Goal: Task Accomplishment & Management: Complete application form

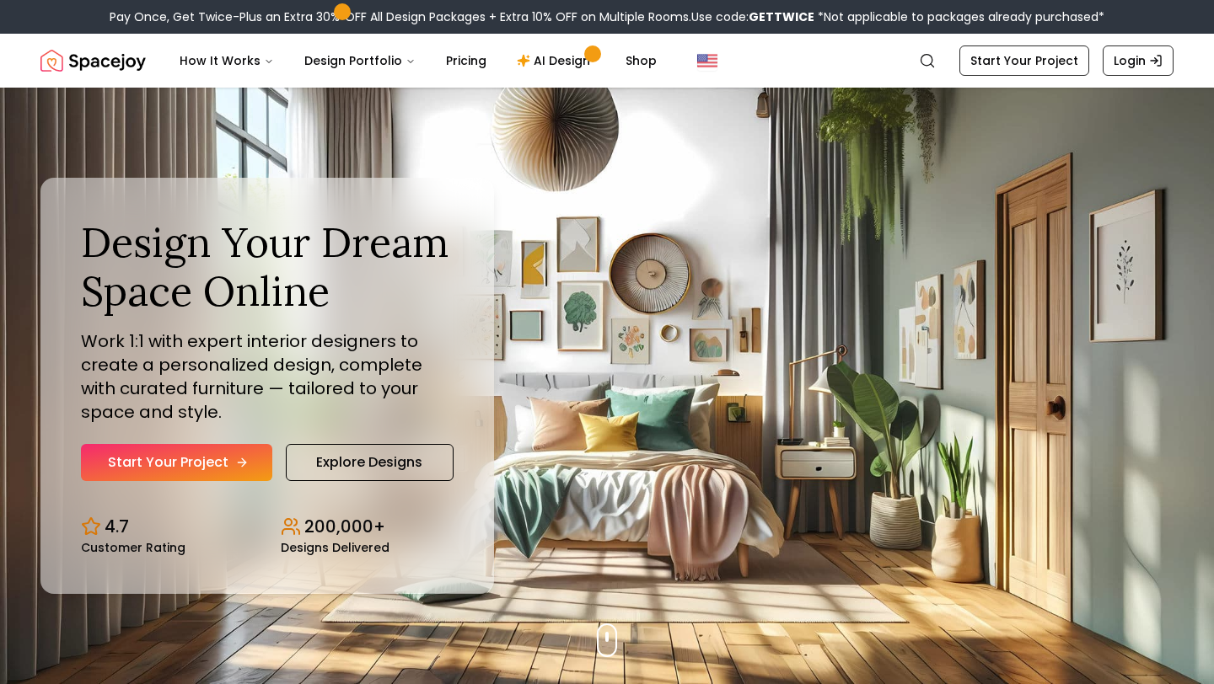
click at [233, 447] on link "Start Your Project" at bounding box center [176, 462] width 191 height 37
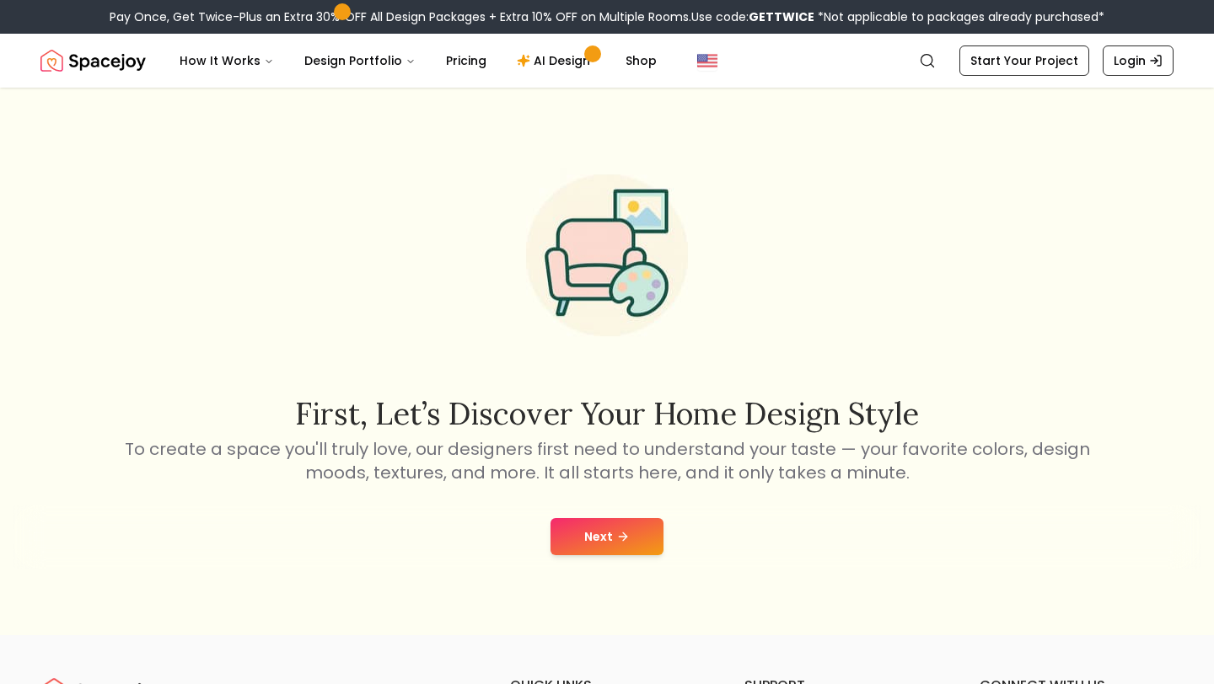
click at [612, 543] on button "Next" at bounding box center [606, 536] width 113 height 37
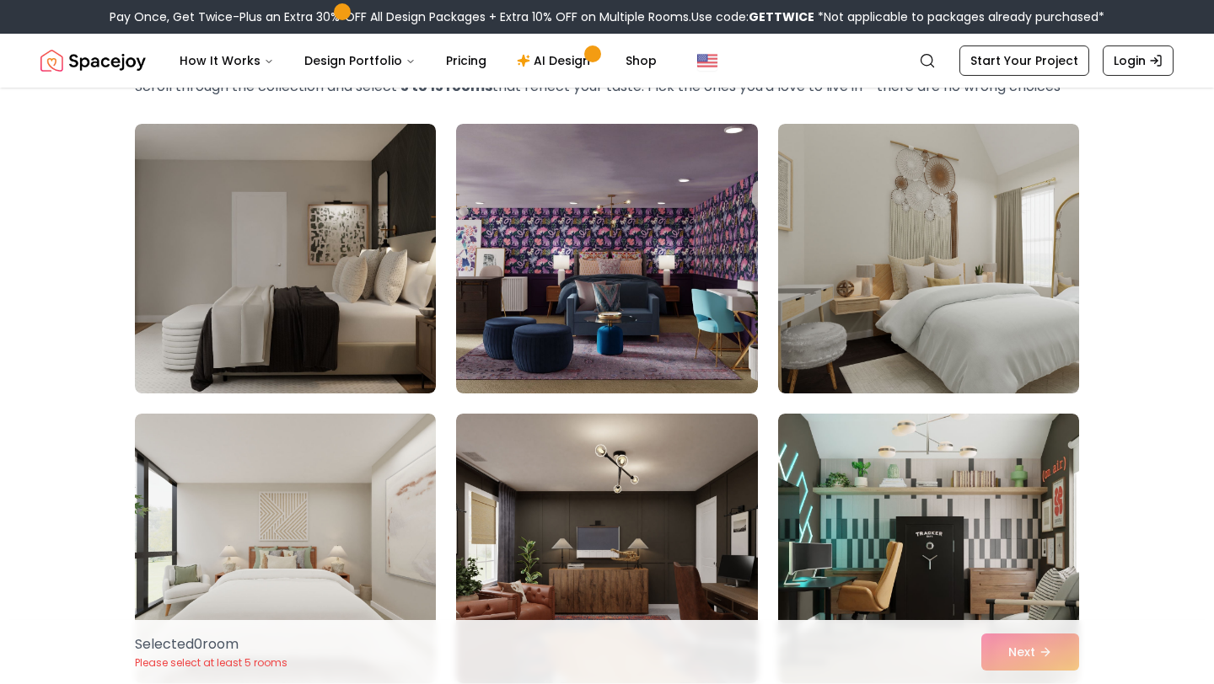
scroll to position [118, 0]
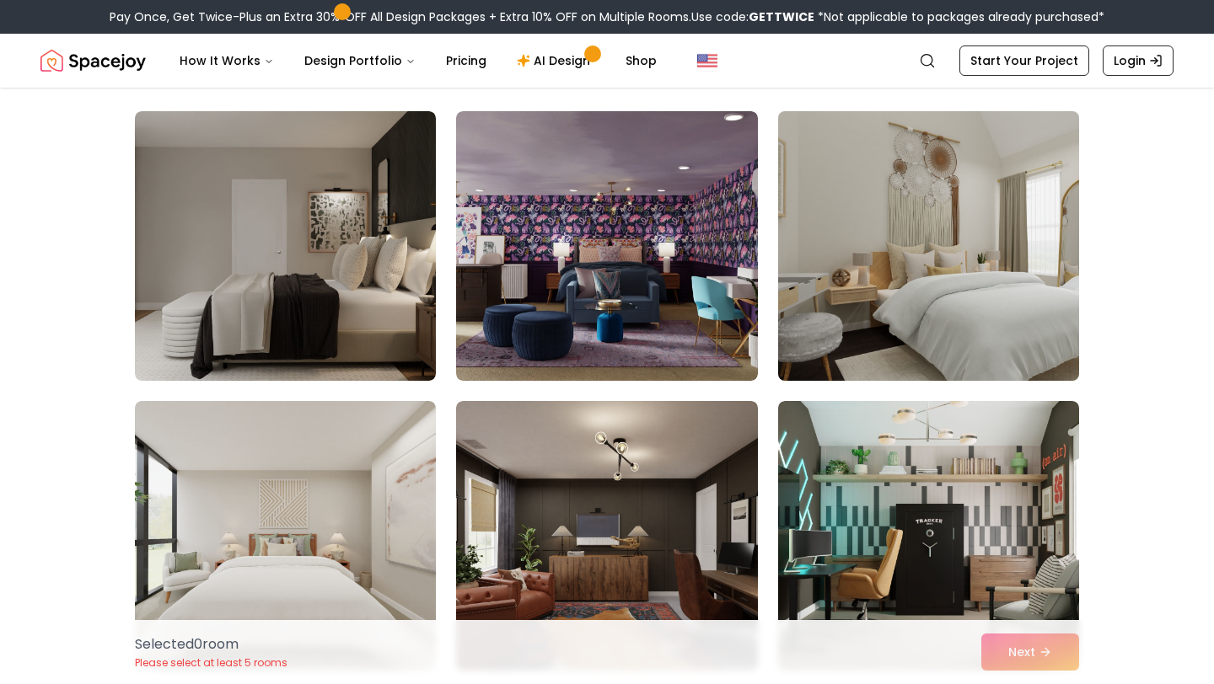
click at [893, 277] on img at bounding box center [928, 245] width 316 height 283
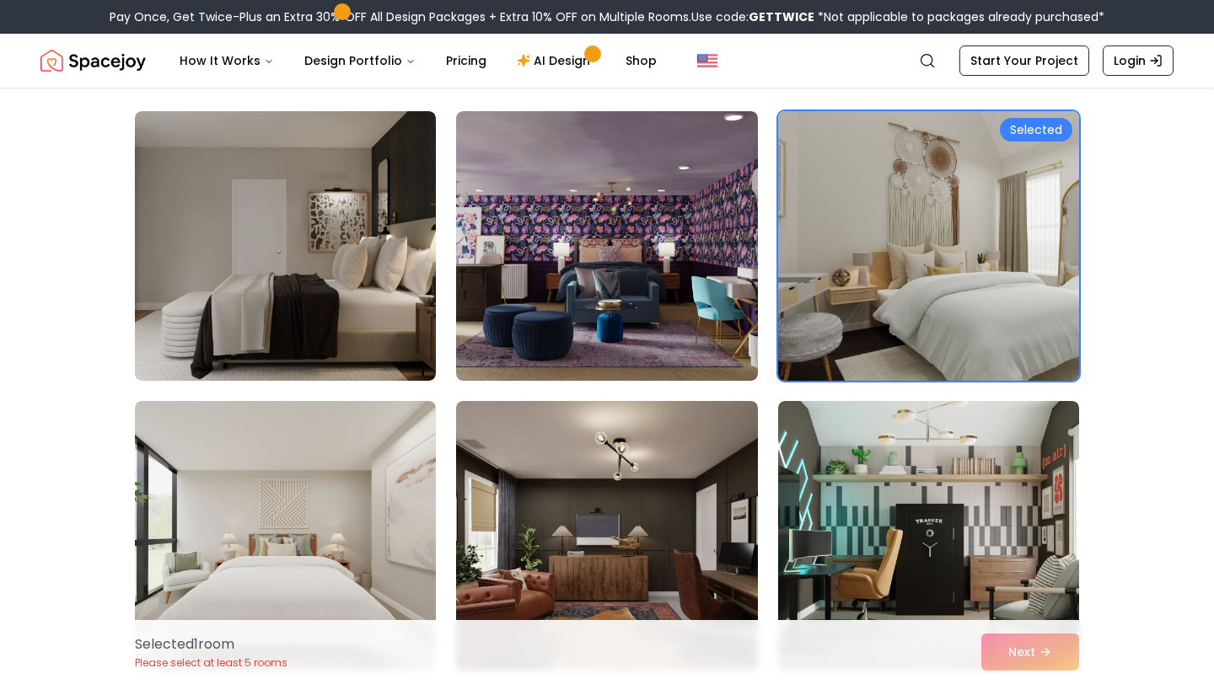
click at [885, 292] on img at bounding box center [928, 245] width 316 height 283
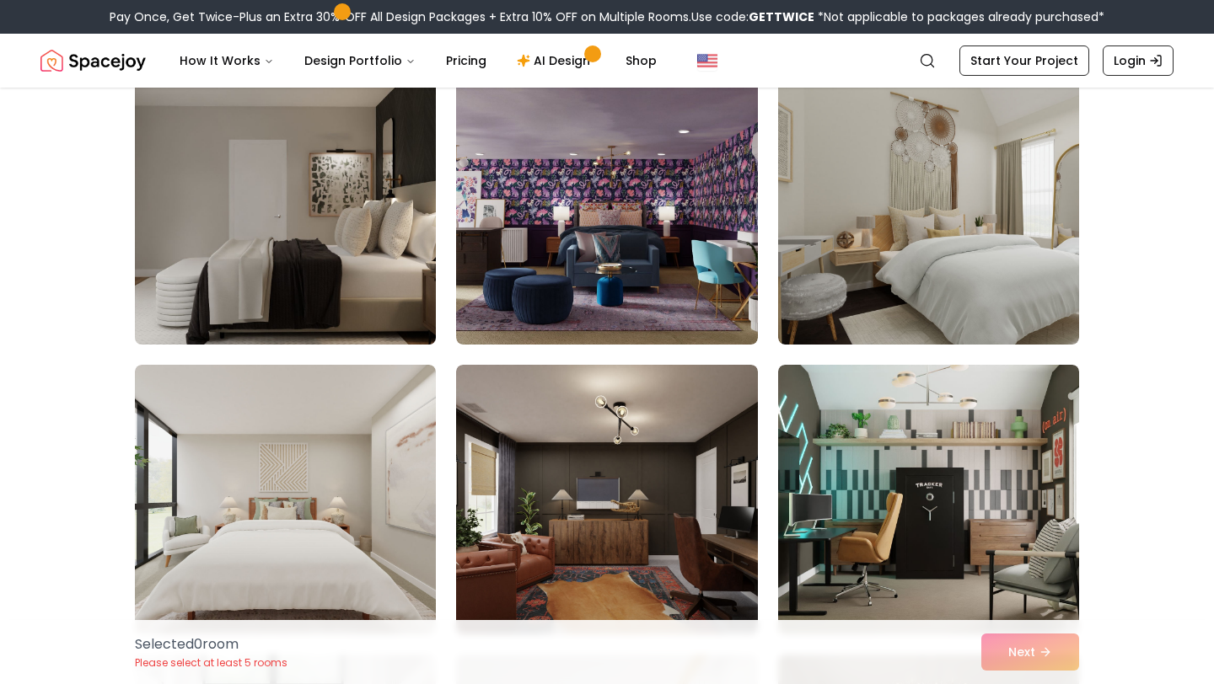
click at [339, 252] on img at bounding box center [285, 209] width 316 height 283
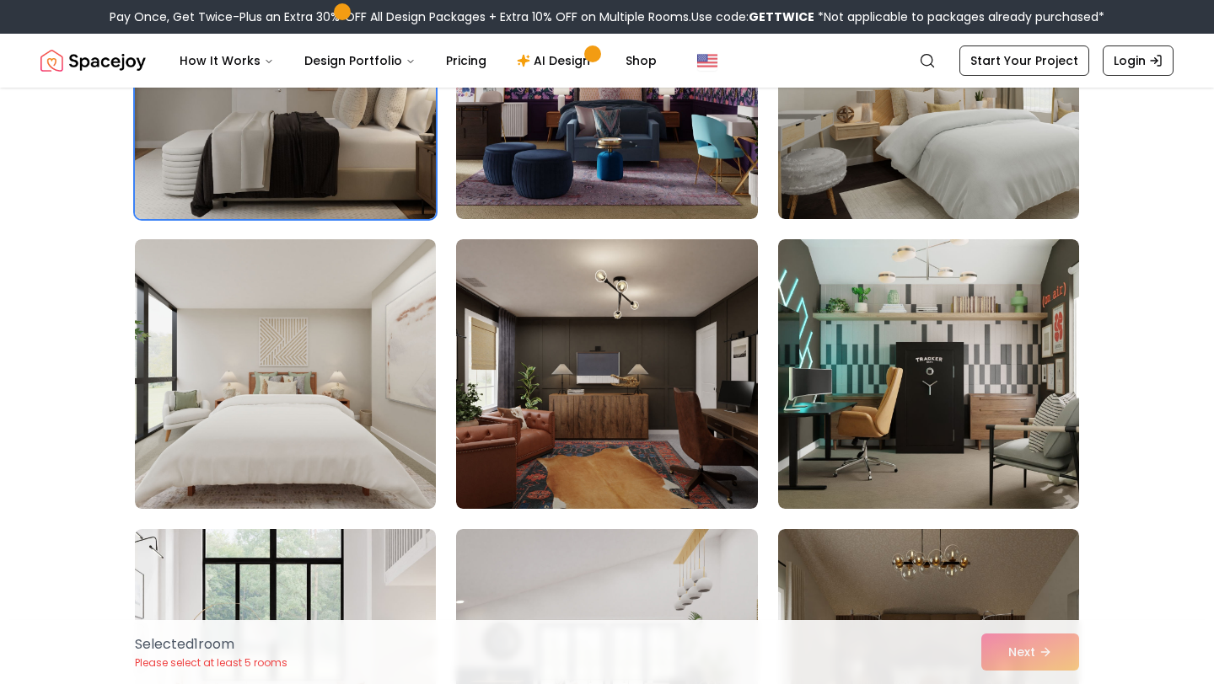
scroll to position [311, 0]
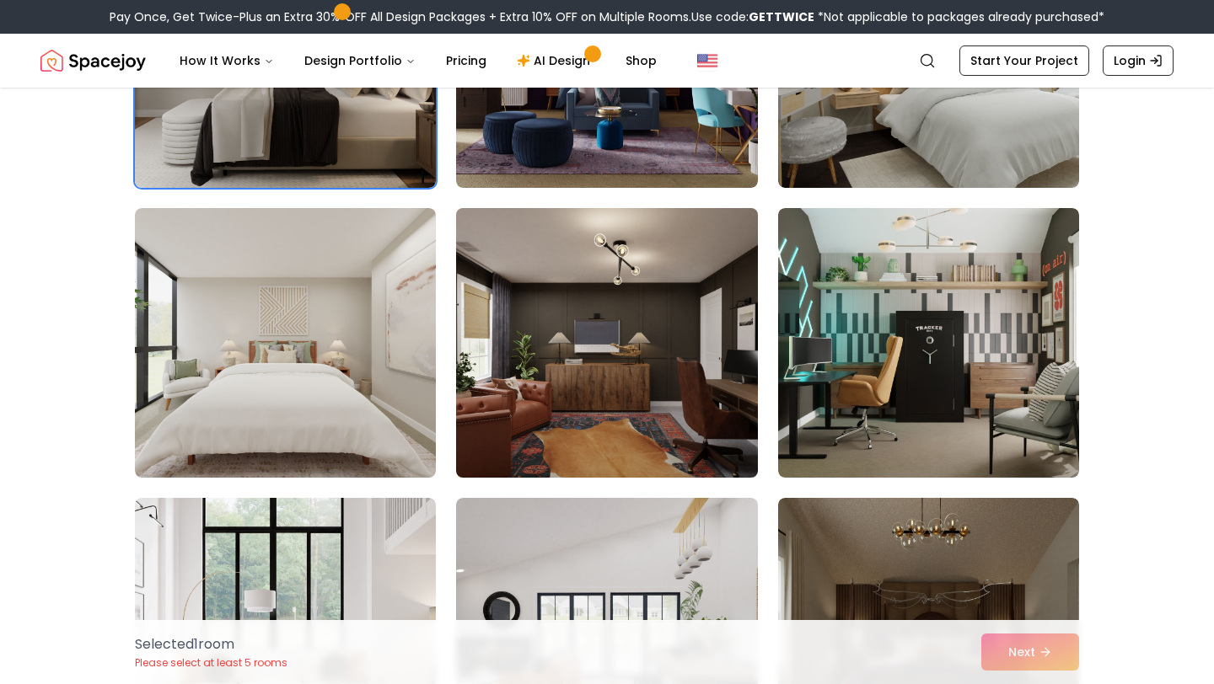
click at [656, 218] on img at bounding box center [606, 342] width 316 height 283
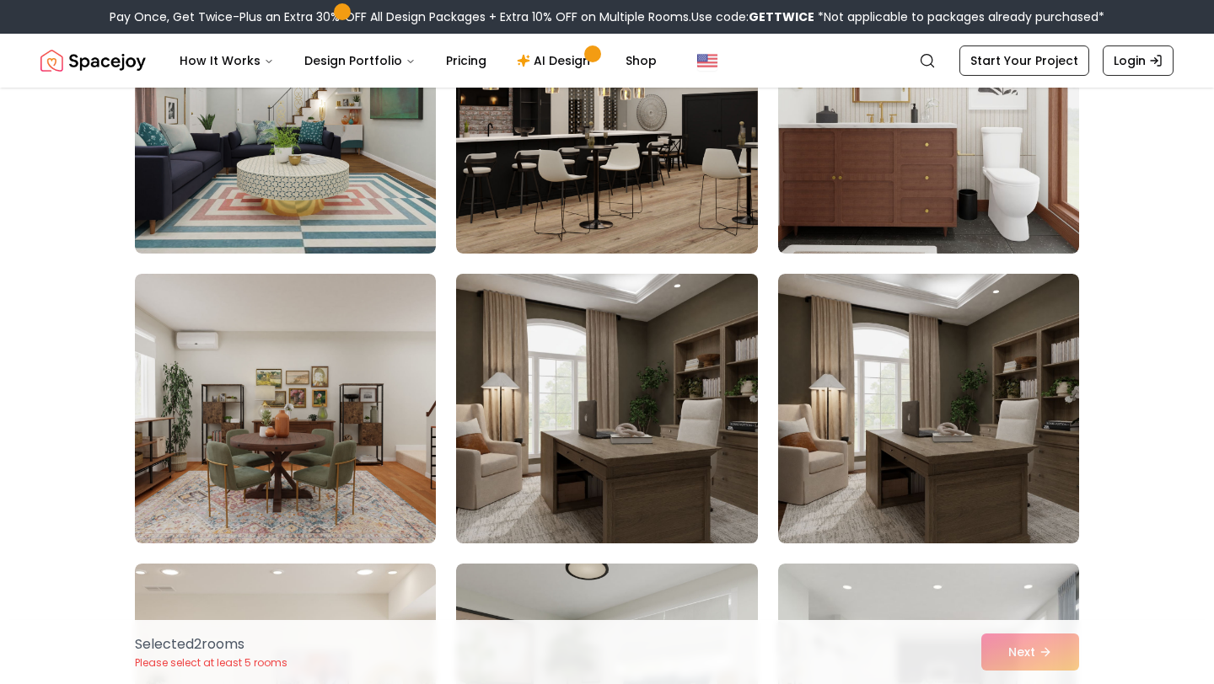
scroll to position [4607, 0]
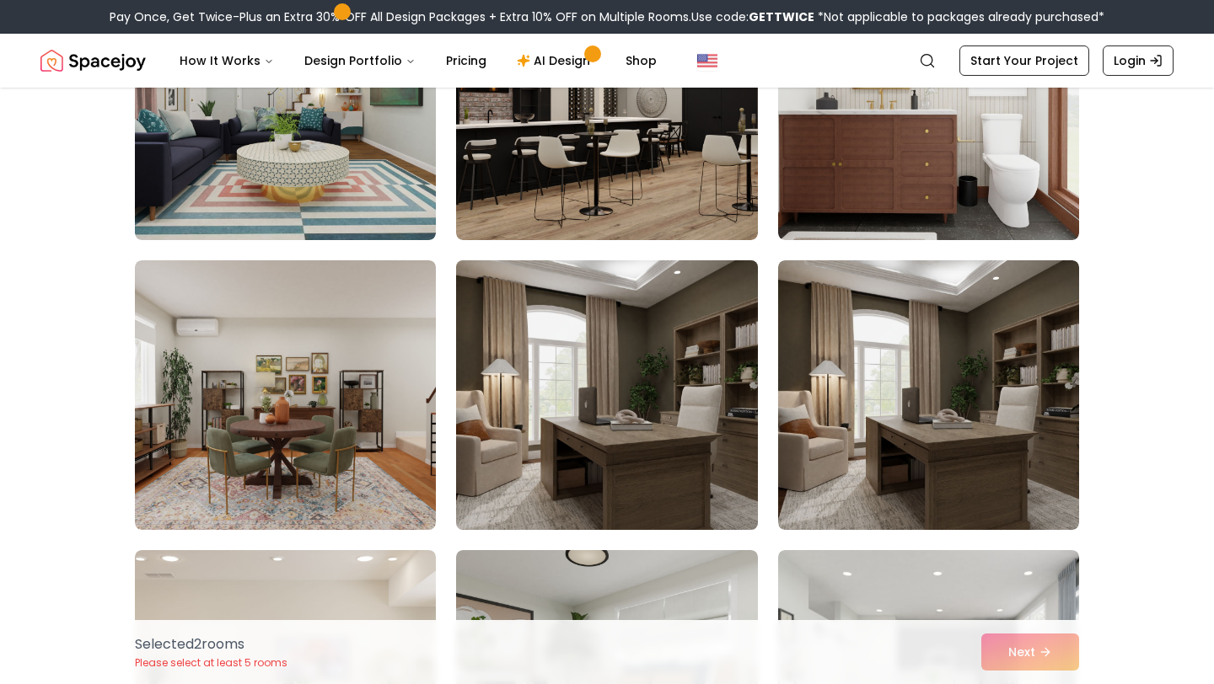
click at [706, 467] on img at bounding box center [606, 395] width 316 height 283
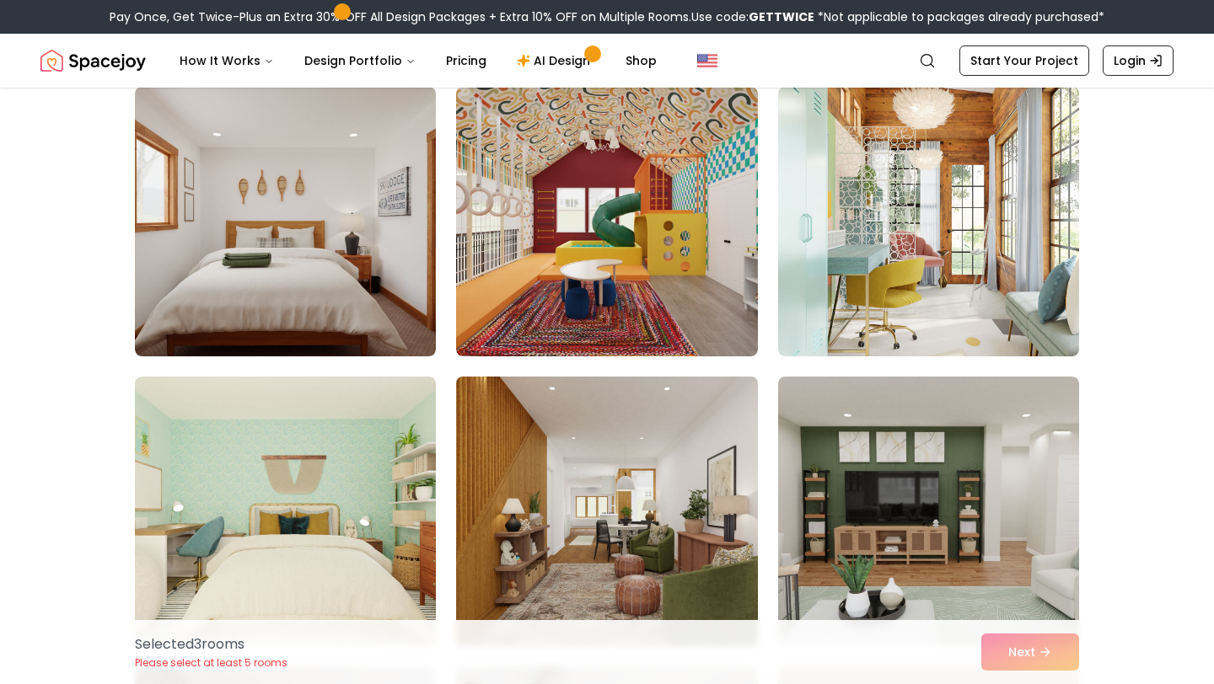
scroll to position [5892, 0]
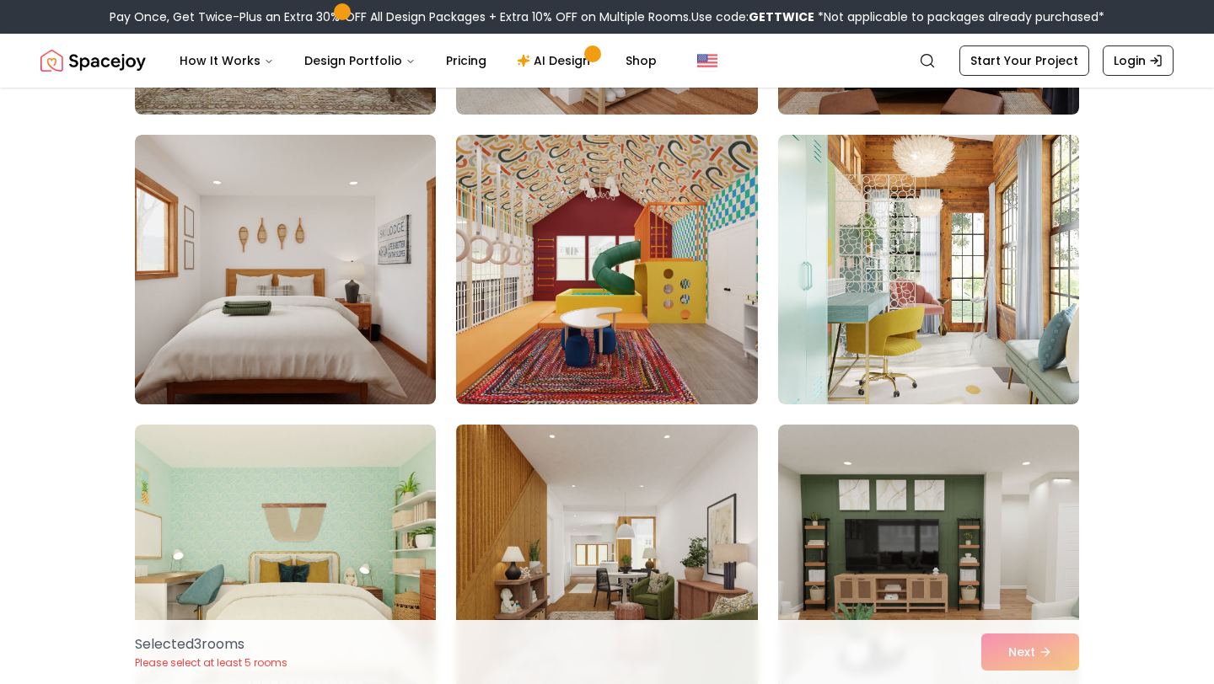
click at [659, 503] on img at bounding box center [606, 559] width 316 height 283
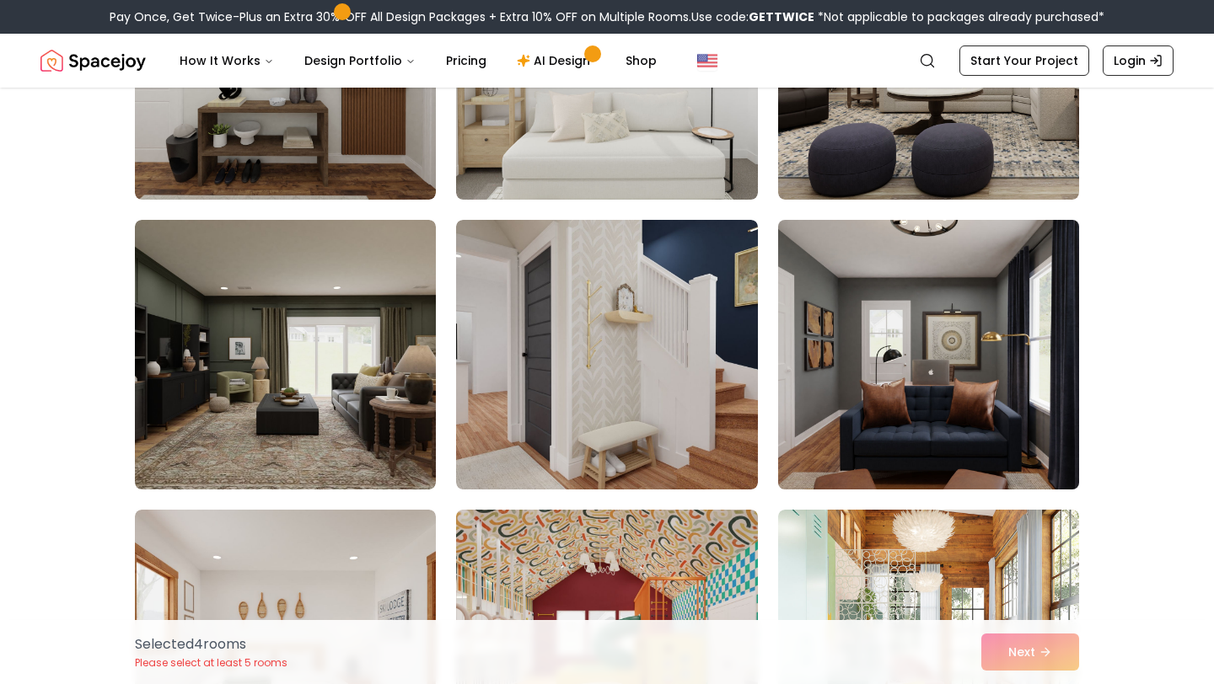
scroll to position [5488, 0]
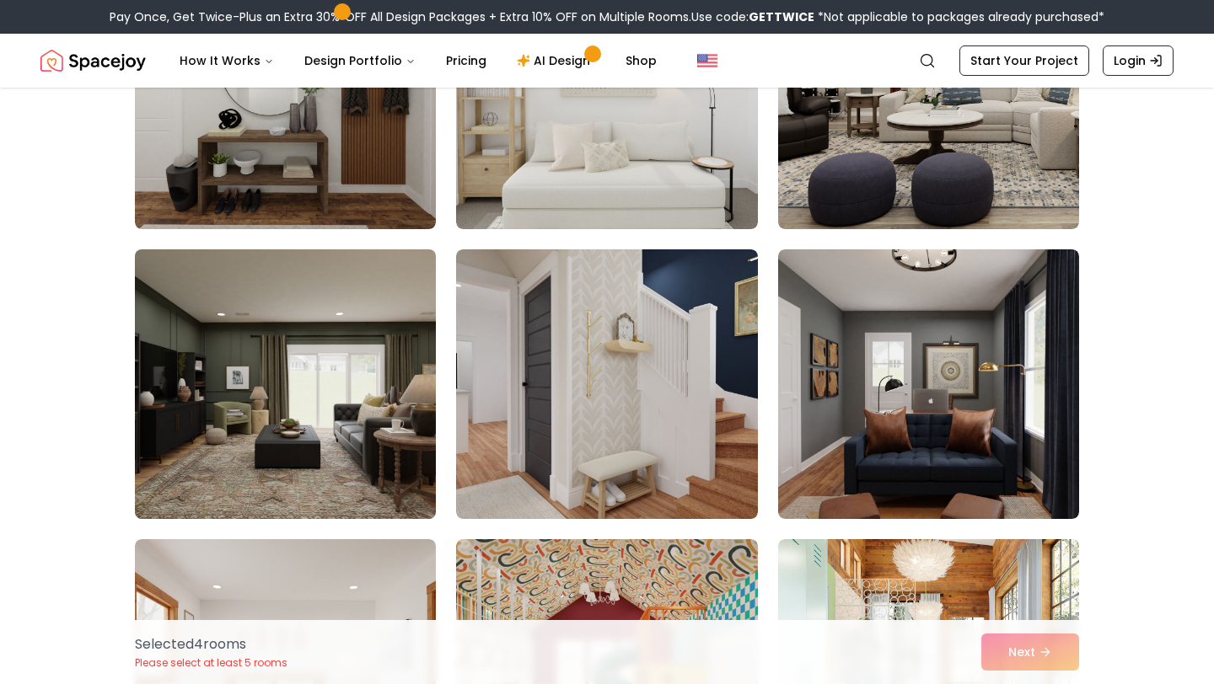
click at [284, 390] on img at bounding box center [285, 384] width 316 height 283
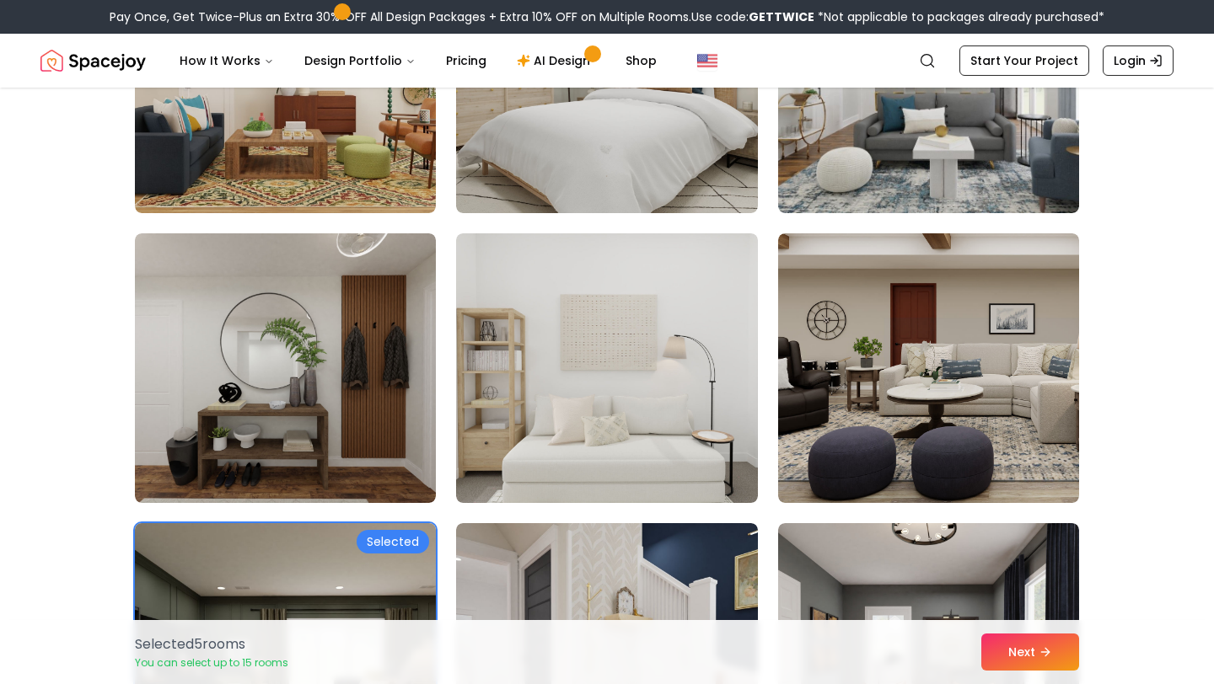
scroll to position [5210, 0]
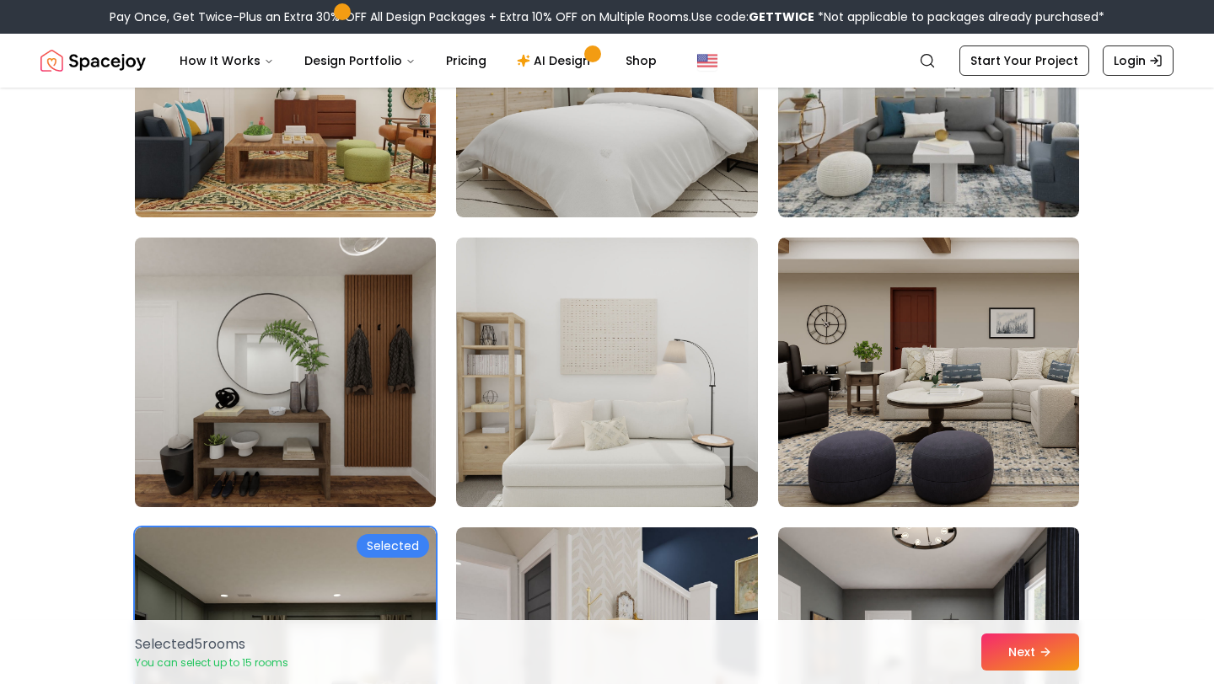
drag, startPoint x: 245, startPoint y: 300, endPoint x: 296, endPoint y: 319, distance: 53.9
click at [245, 300] on img at bounding box center [285, 372] width 316 height 283
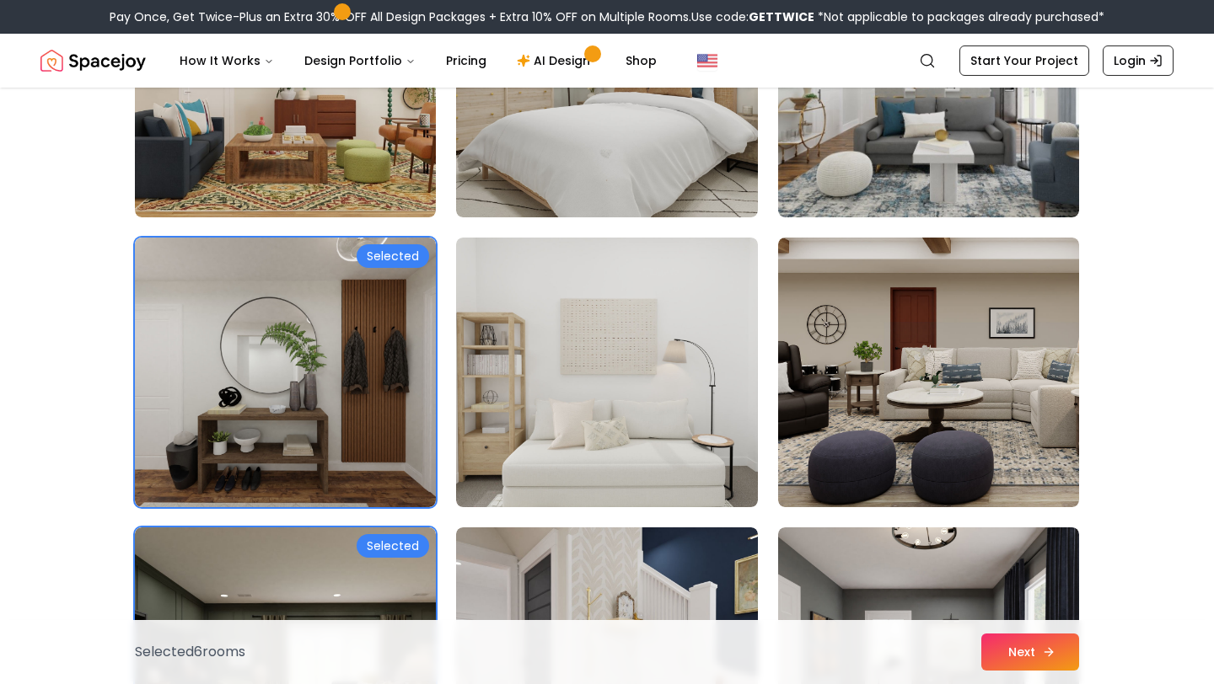
click at [1014, 658] on button "Next" at bounding box center [1030, 652] width 98 height 37
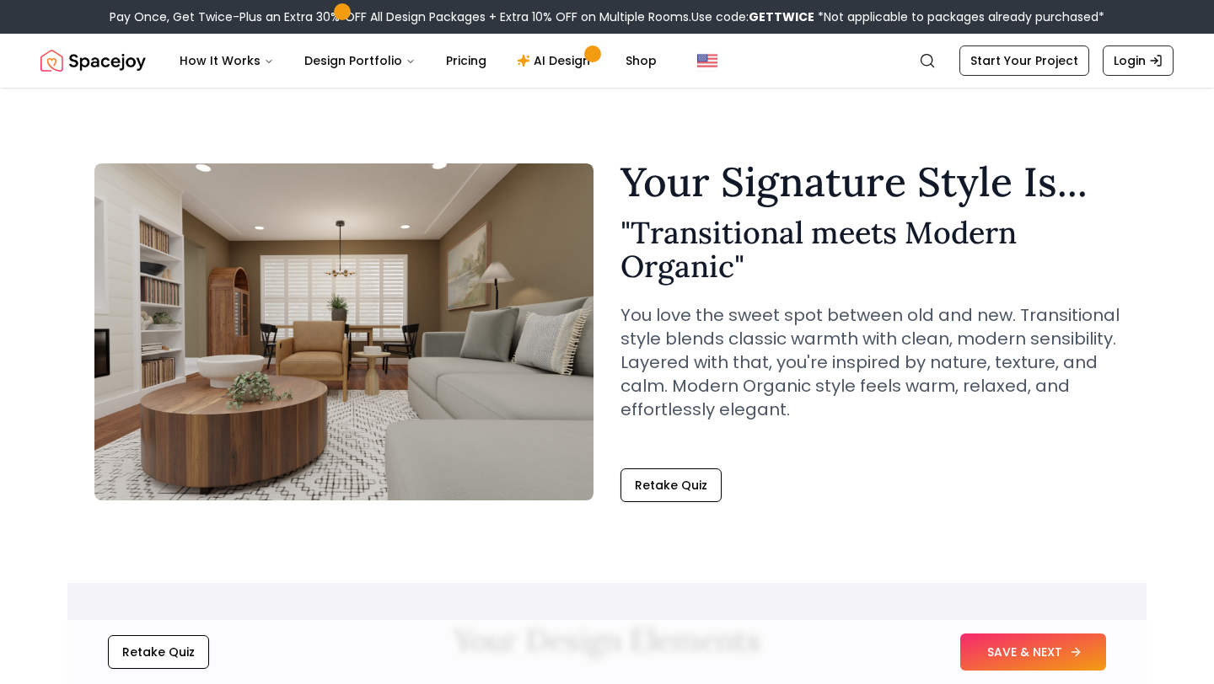
click at [1010, 641] on button "SAVE & NEXT" at bounding box center [1033, 652] width 146 height 37
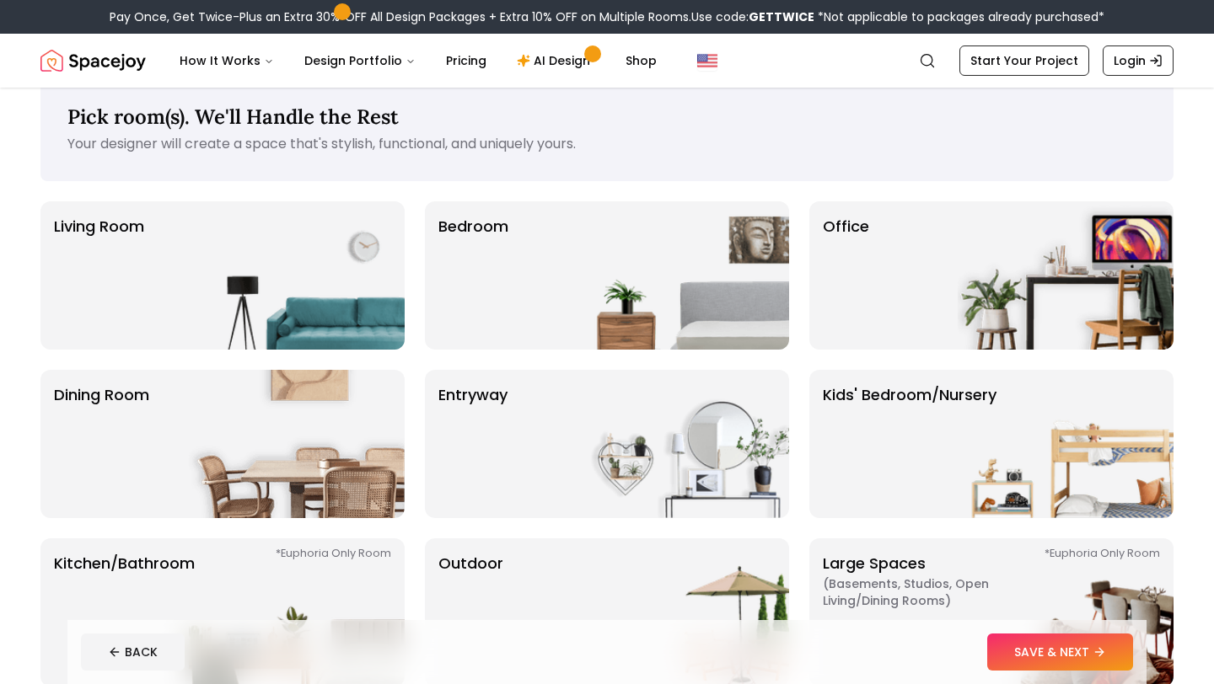
scroll to position [35, 0]
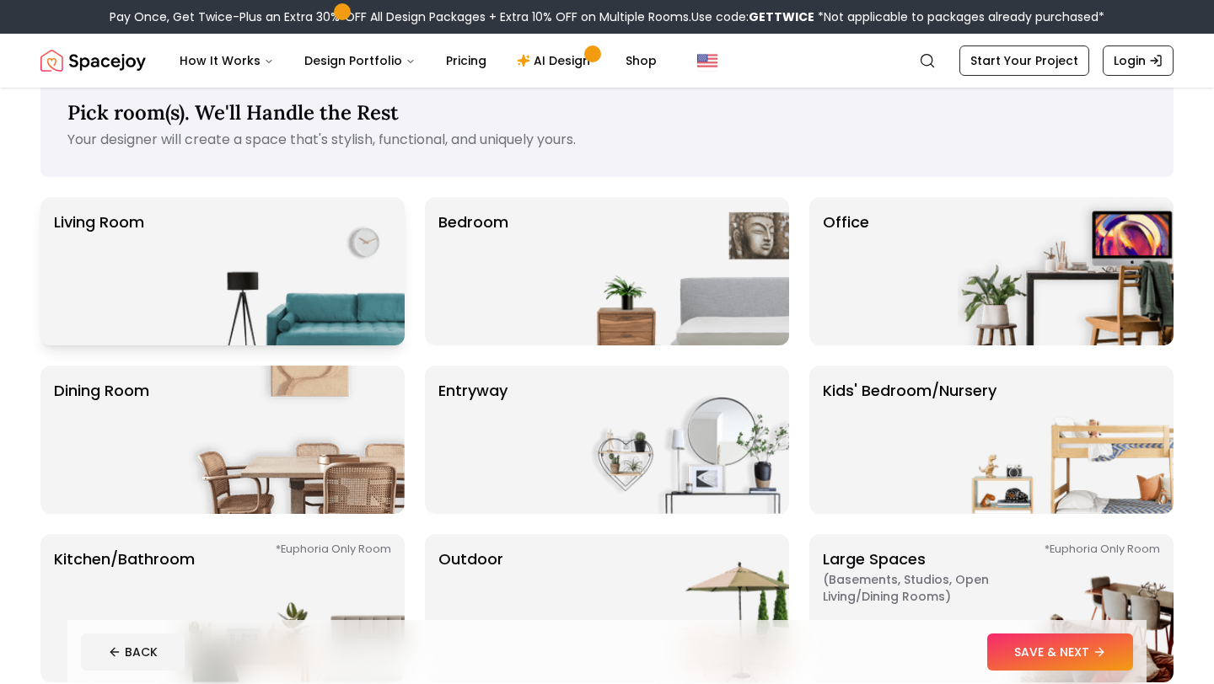
click at [288, 274] on img at bounding box center [297, 271] width 216 height 148
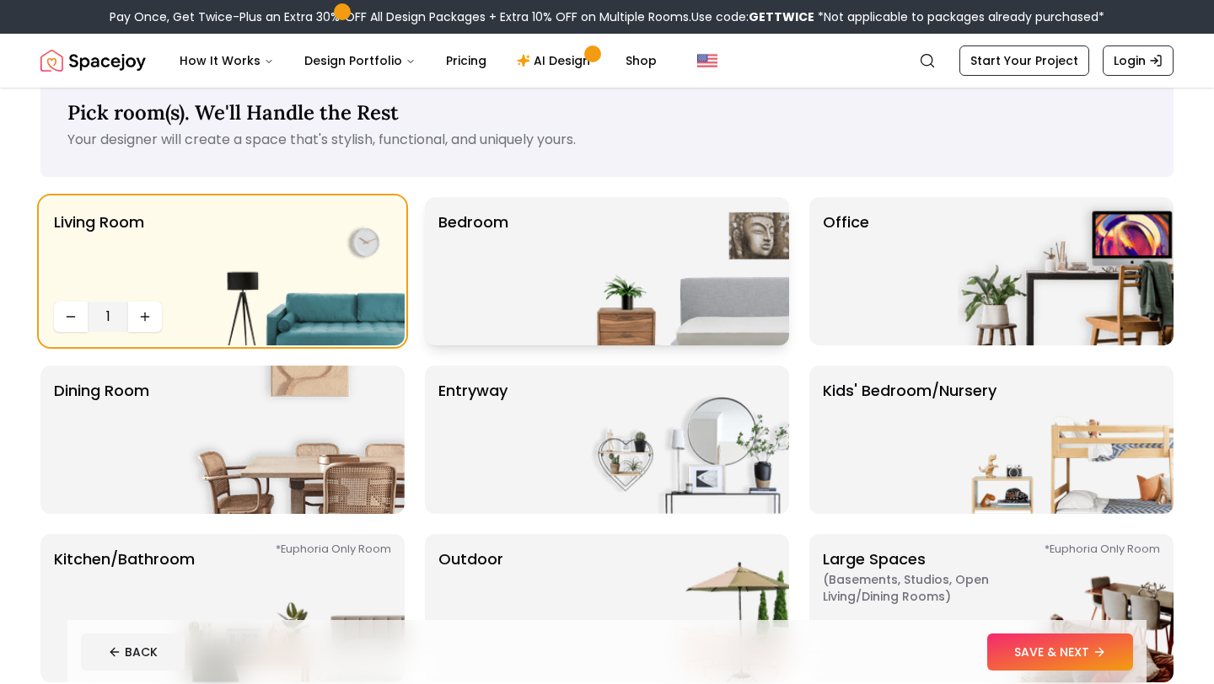
click at [546, 295] on div "Bedroom" at bounding box center [607, 271] width 364 height 148
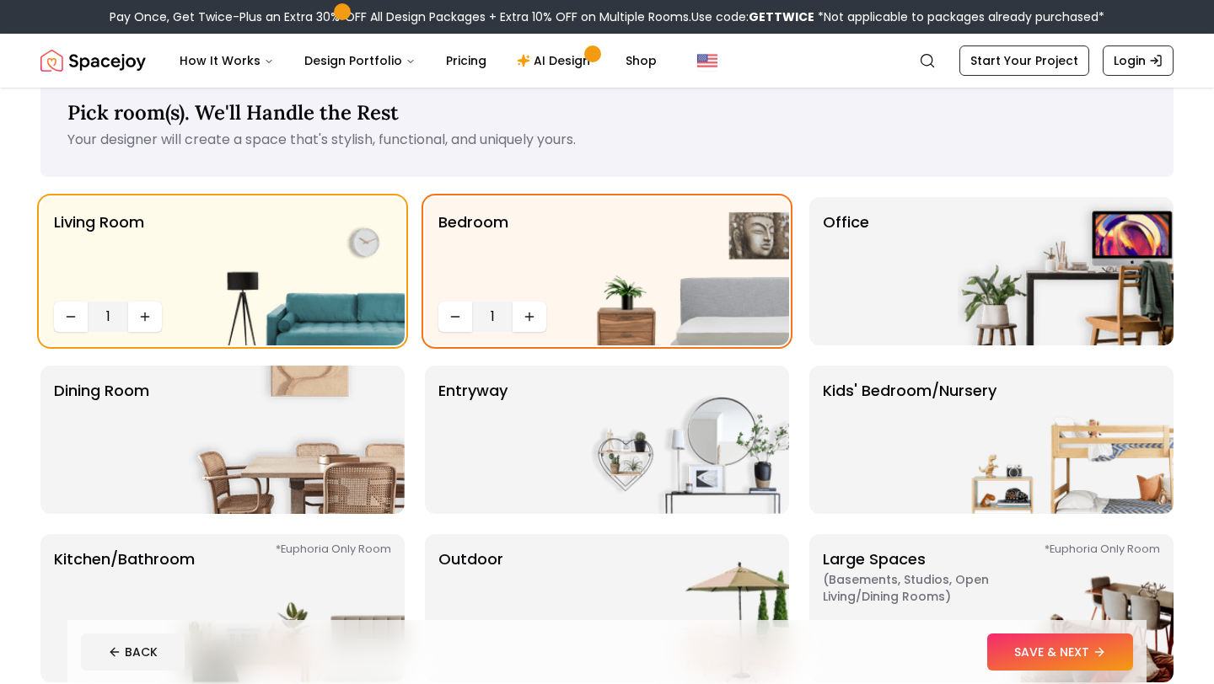
click at [989, 349] on div "Living Room 1 Bedroom 1 Office Dining Room entryway Kids' Bedroom/Nursery *Euph…" at bounding box center [606, 439] width 1133 height 485
click at [974, 321] on img at bounding box center [1065, 271] width 216 height 148
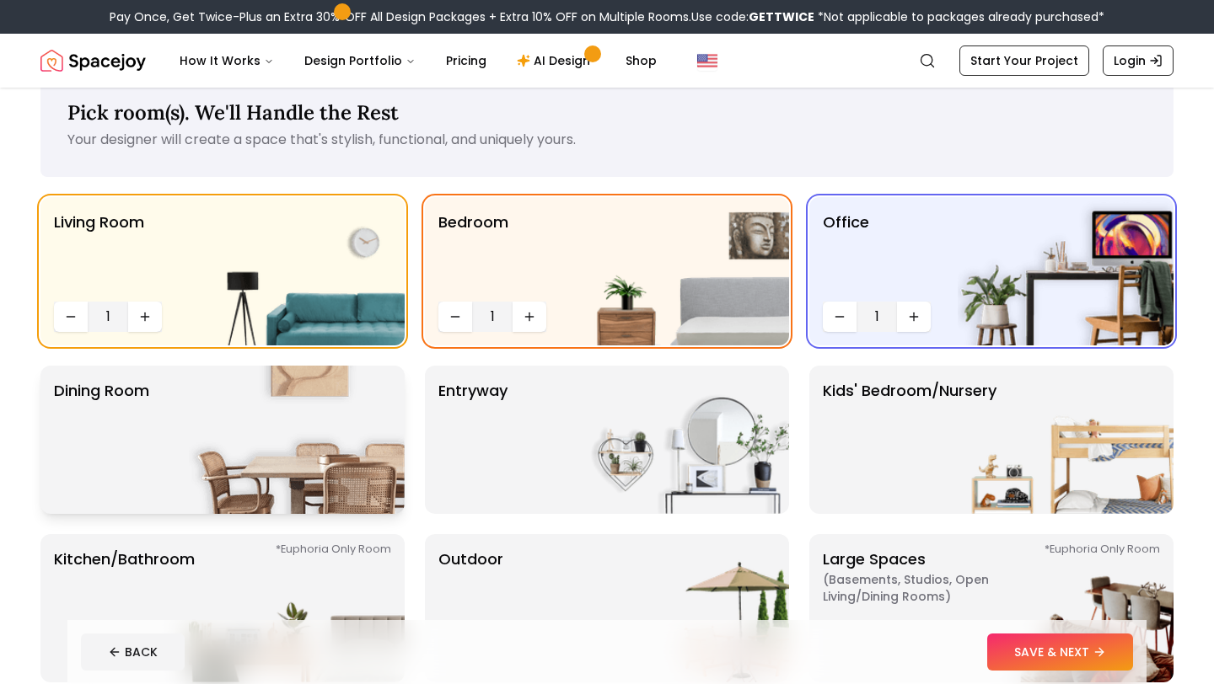
click at [358, 433] on img at bounding box center [297, 440] width 216 height 148
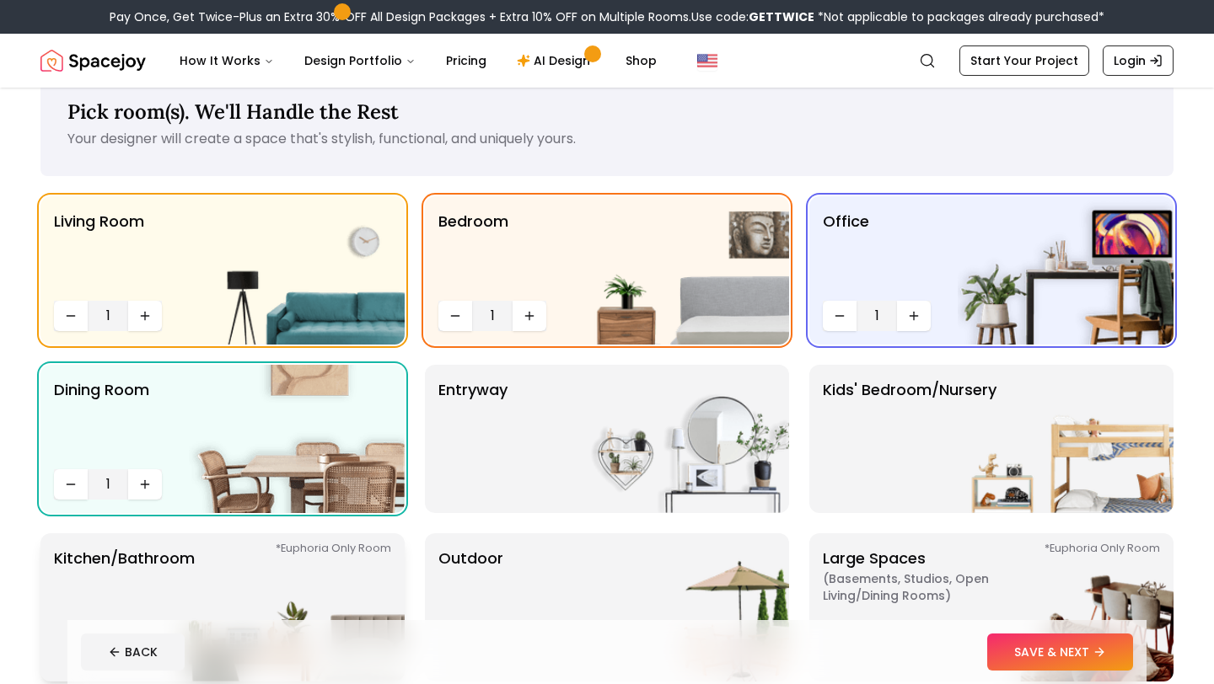
click at [283, 568] on img at bounding box center [297, 607] width 216 height 148
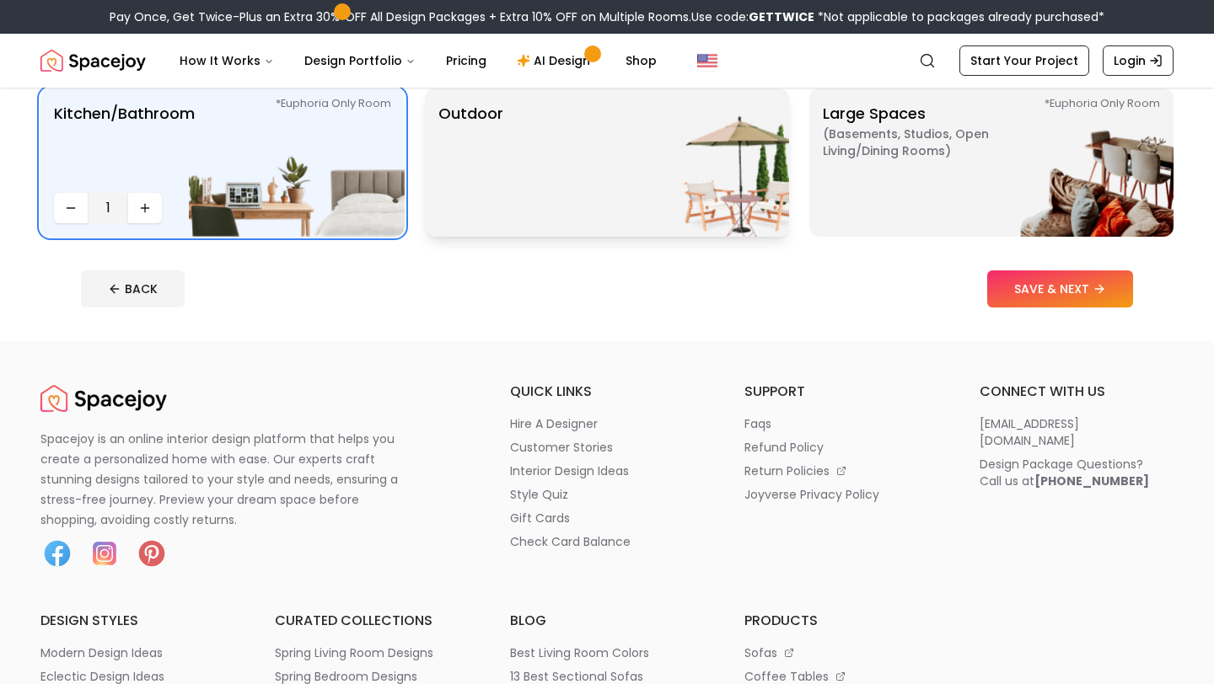
click at [573, 235] on img at bounding box center [681, 162] width 216 height 148
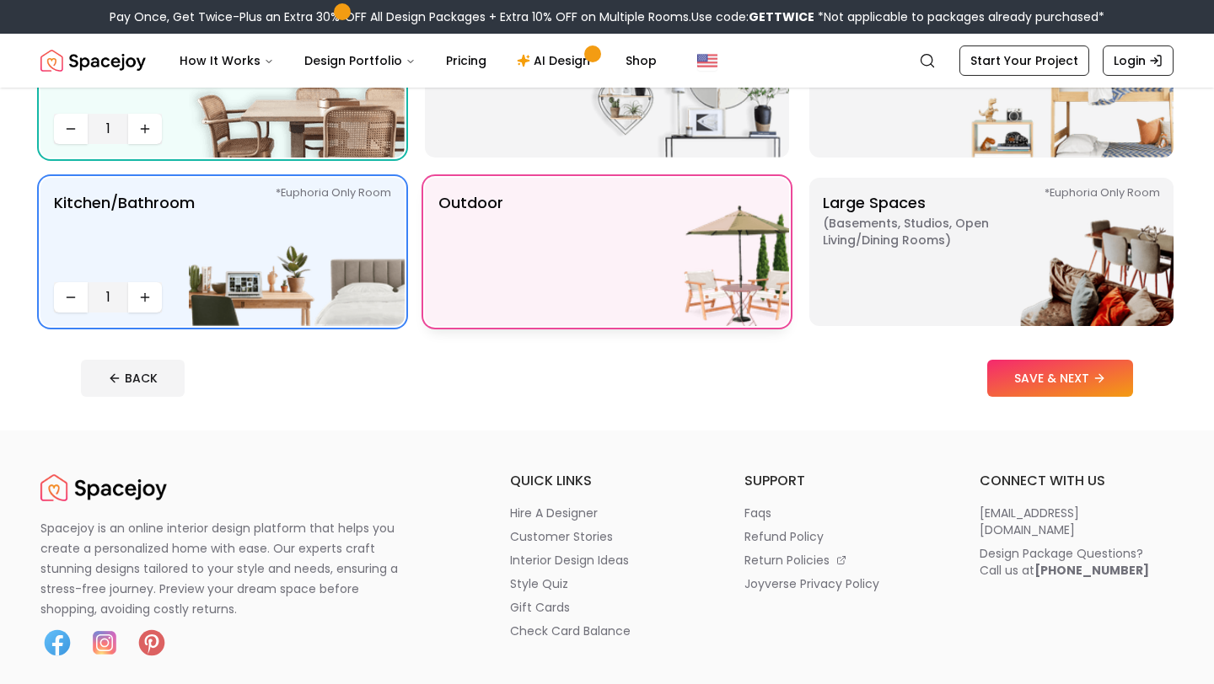
scroll to position [244, 0]
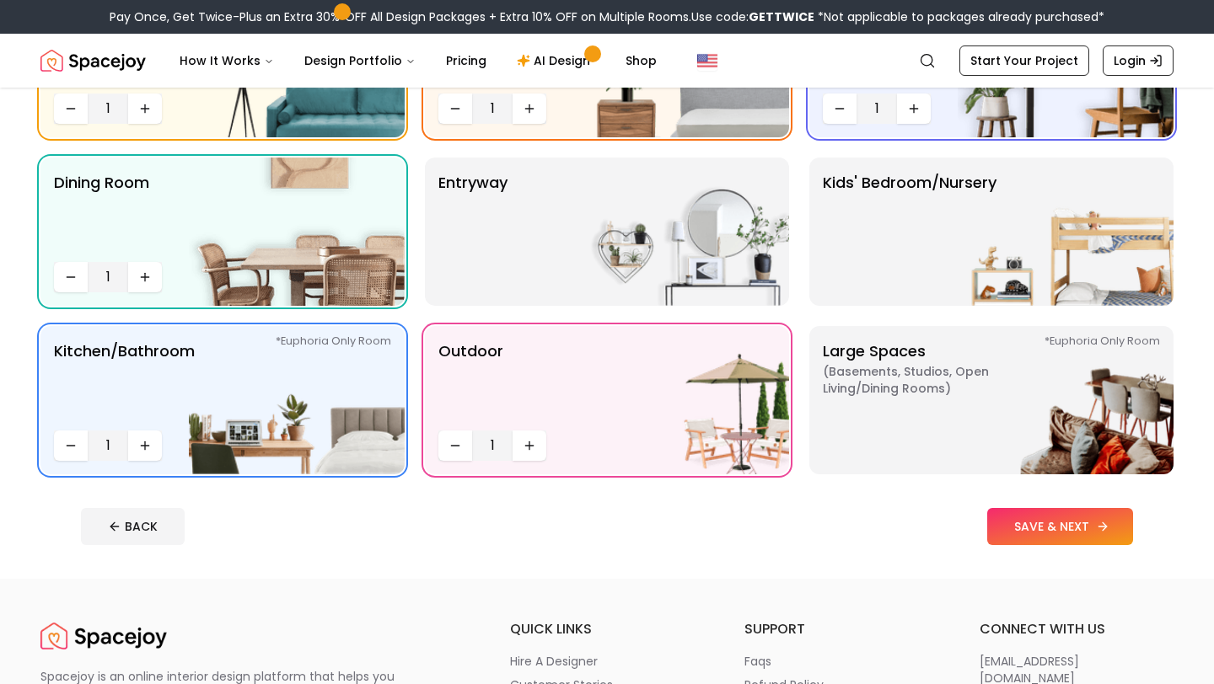
click at [1030, 526] on button "SAVE & NEXT" at bounding box center [1060, 526] width 146 height 37
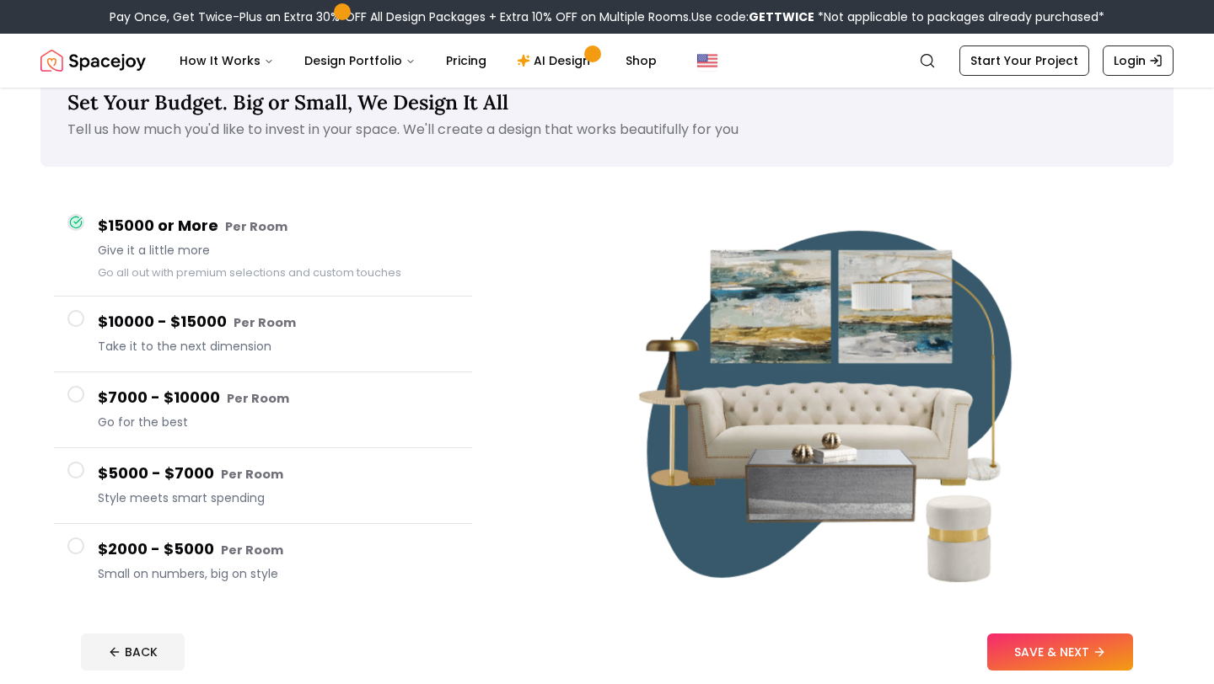
scroll to position [48, 0]
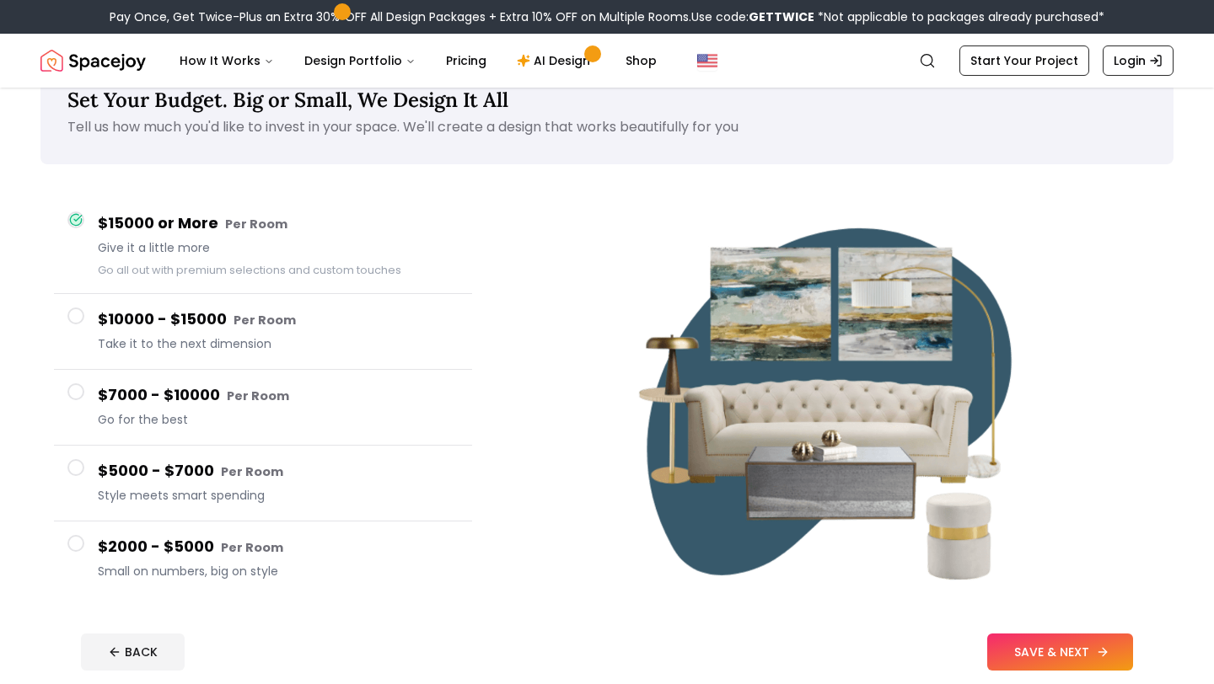
click at [1012, 641] on button "SAVE & NEXT" at bounding box center [1060, 652] width 146 height 37
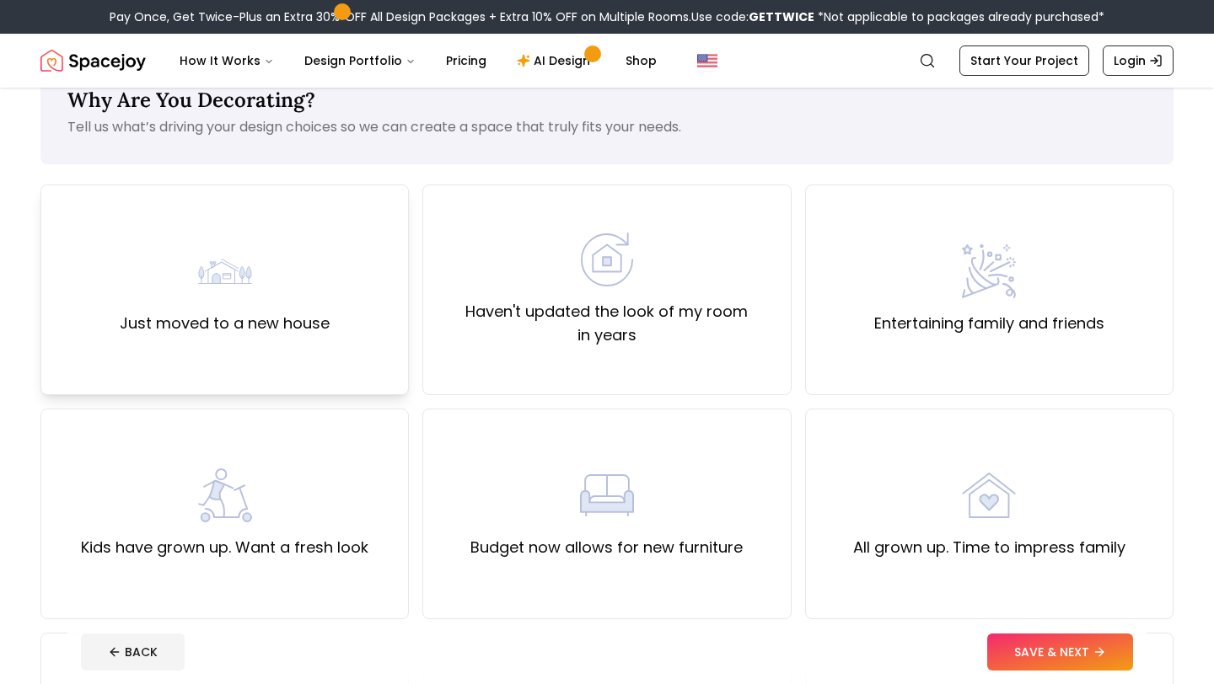
click at [349, 248] on div "Just moved to a new house" at bounding box center [224, 290] width 368 height 211
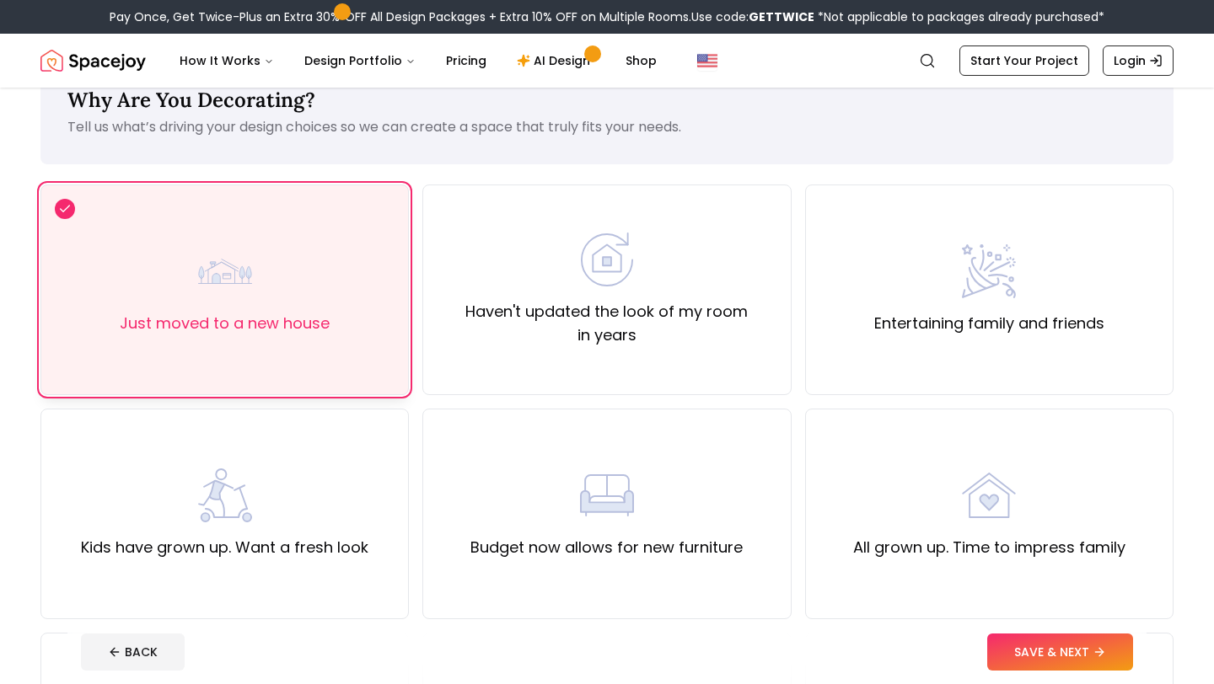
click at [377, 290] on div "Just moved to a new house" at bounding box center [224, 290] width 368 height 211
click at [399, 312] on div "Just moved to a new house" at bounding box center [224, 290] width 368 height 211
click at [1007, 655] on button "SAVE & NEXT" at bounding box center [1060, 652] width 146 height 37
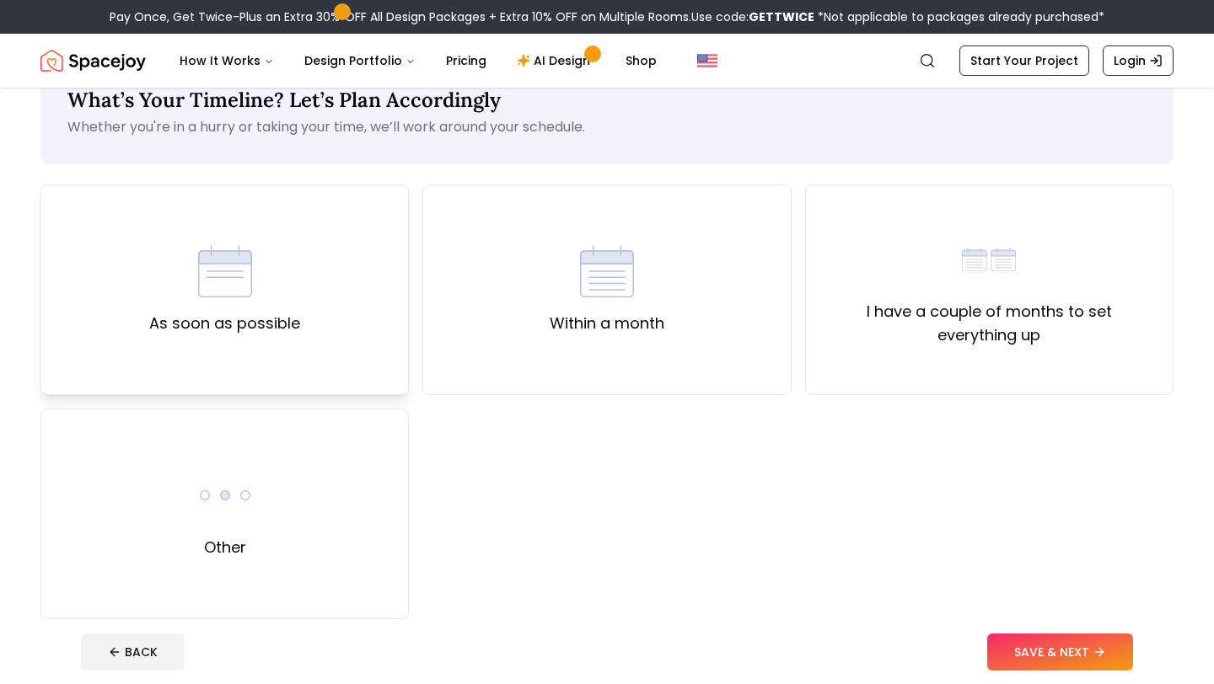
click at [367, 358] on div "As soon as possible" at bounding box center [224, 290] width 368 height 211
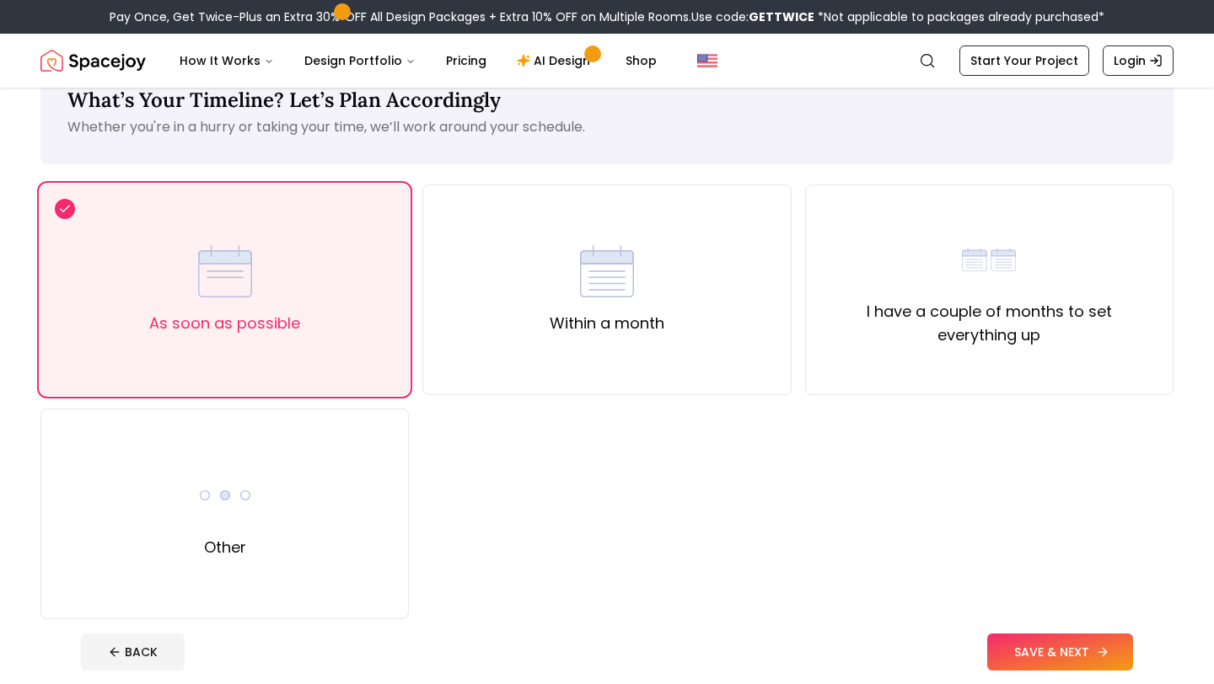
click at [1022, 655] on button "SAVE & NEXT" at bounding box center [1060, 652] width 146 height 37
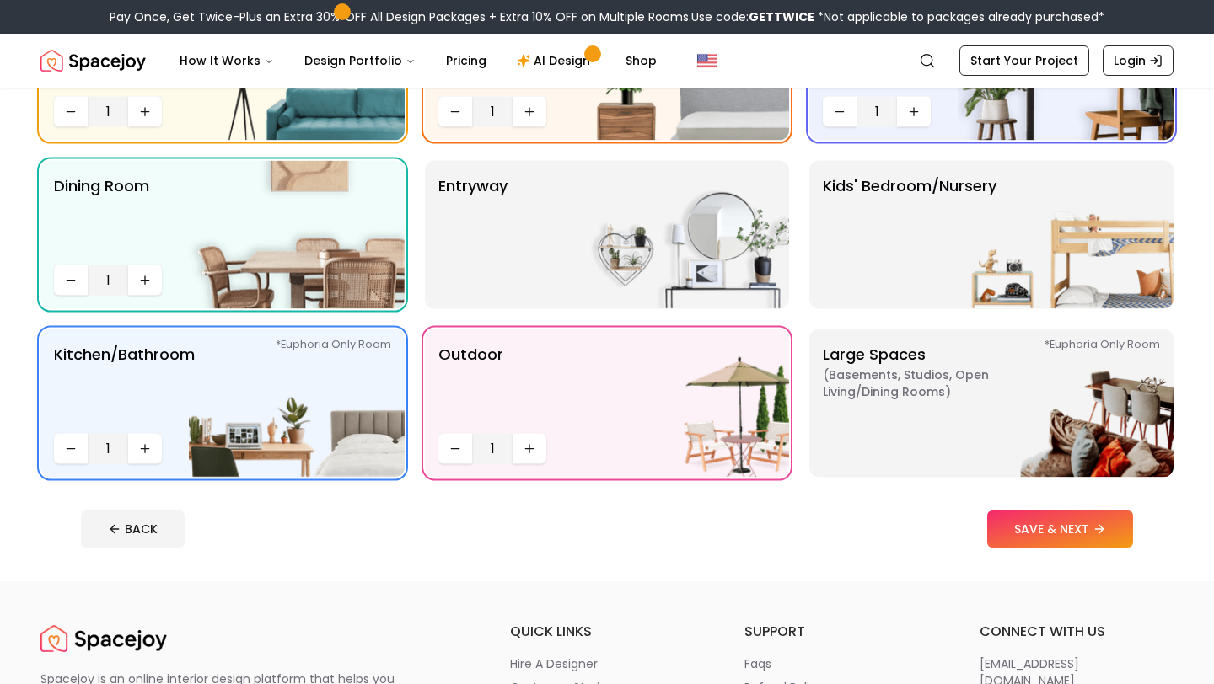
scroll to position [244, 0]
